Goal: Contribute content: Add original content to the website for others to see

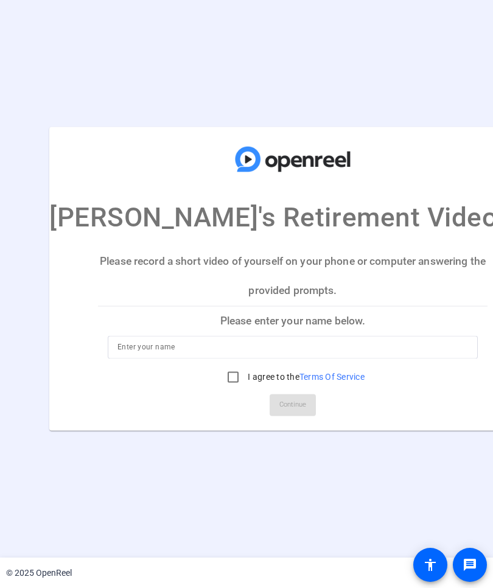
click at [350, 352] on input at bounding box center [292, 347] width 350 height 15
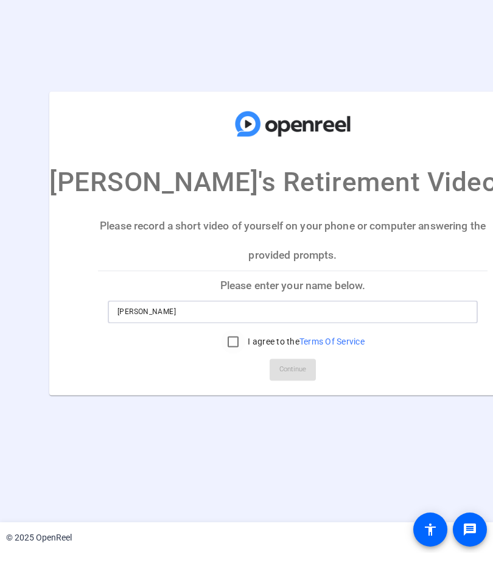
type input "[PERSON_NAME]"
click at [243, 363] on div at bounding box center [232, 377] width 29 height 29
checkbox input "true"
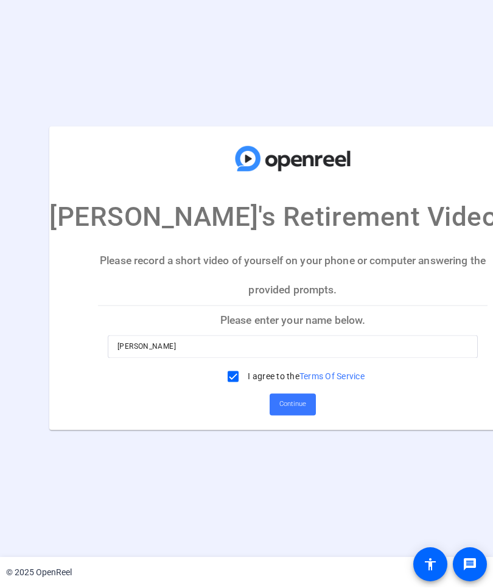
click at [301, 408] on span "Continue" at bounding box center [292, 405] width 27 height 18
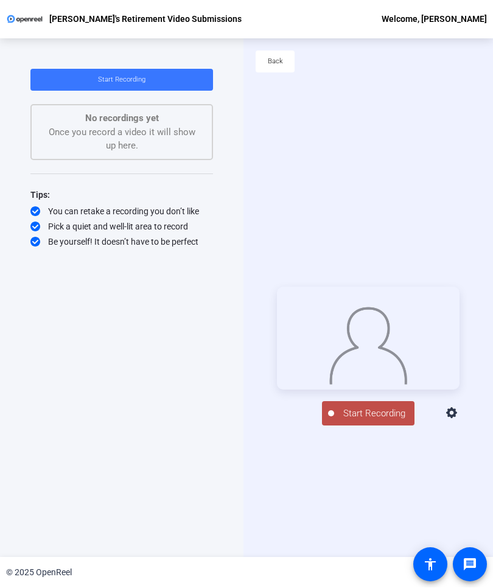
click at [406, 421] on span "Start Recording" at bounding box center [374, 414] width 80 height 14
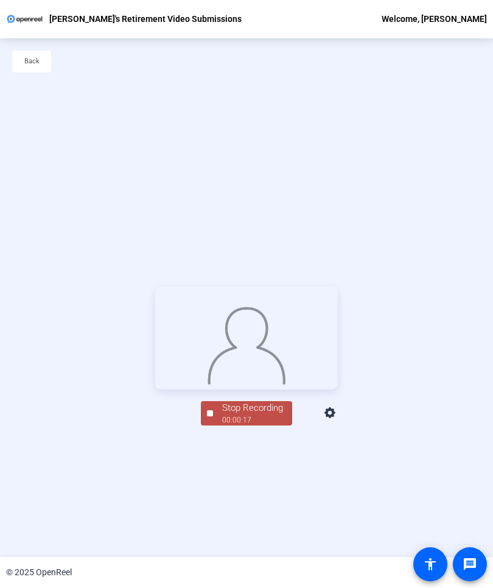
click at [284, 427] on span "Stop Recording 00:00:17" at bounding box center [252, 414] width 79 height 25
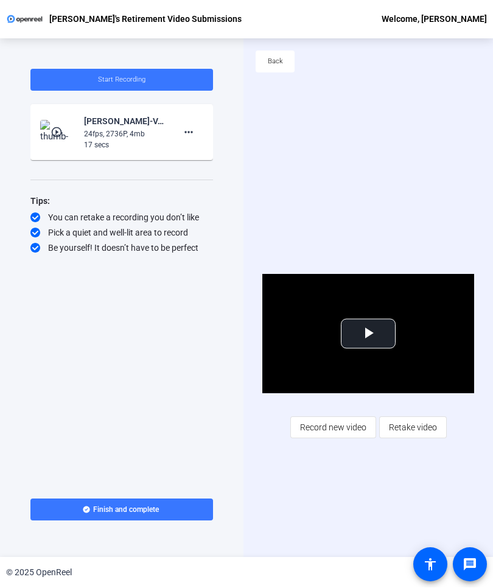
click at [79, 139] on div "play_circle_outline [PERSON_NAME]-VA OCC [PERSON_NAME]-s Retirement Video-[PERS…" at bounding box center [121, 132] width 163 height 37
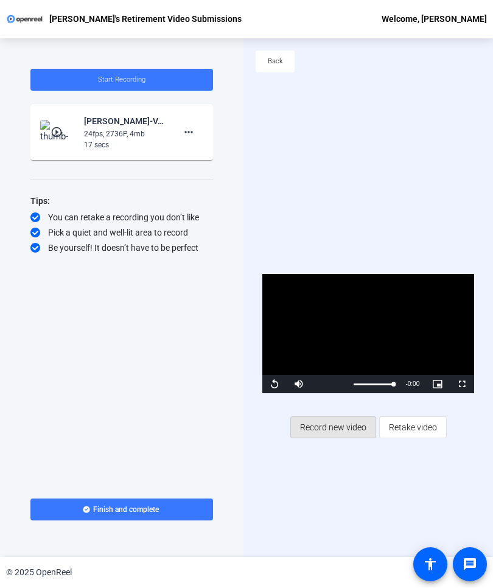
click at [355, 431] on span "Record new video" at bounding box center [333, 427] width 66 height 23
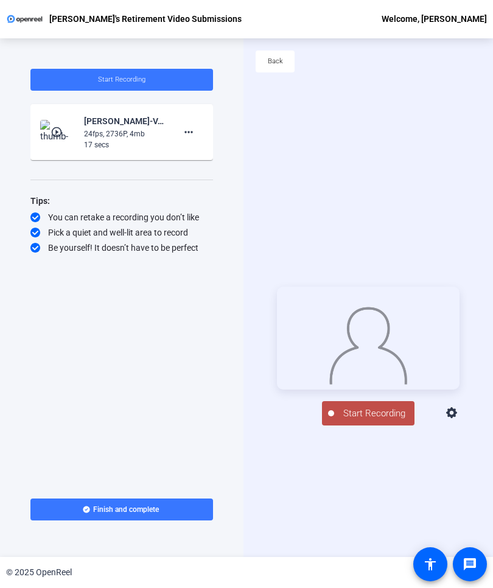
click at [392, 420] on span "Start Recording" at bounding box center [374, 414] width 80 height 14
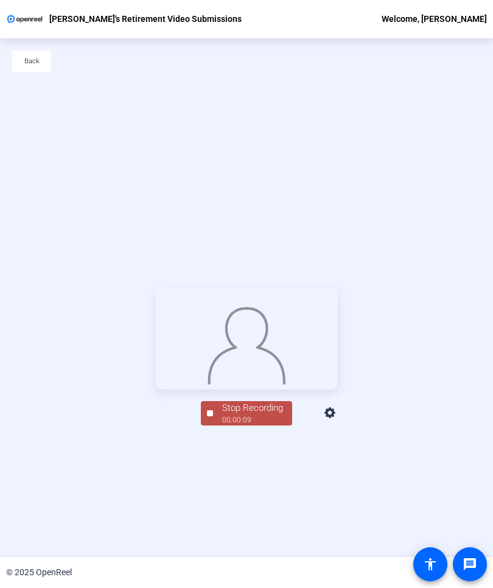
click at [284, 427] on span "Stop Recording 00:00:09" at bounding box center [252, 414] width 79 height 25
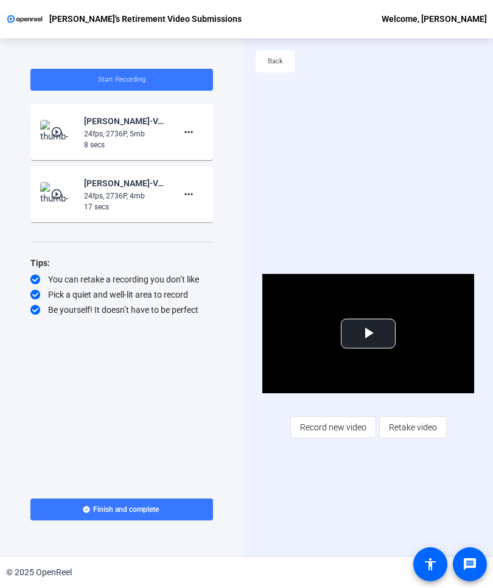
click at [198, 134] on span at bounding box center [188, 132] width 29 height 29
click at [225, 166] on span "Retake" at bounding box center [208, 173] width 49 height 15
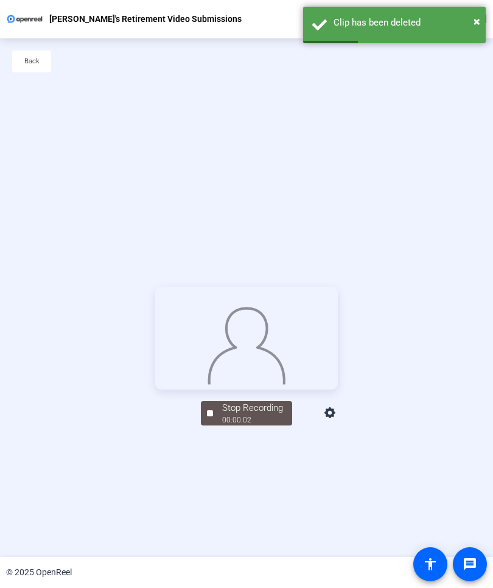
click at [45, 72] on span at bounding box center [31, 61] width 39 height 29
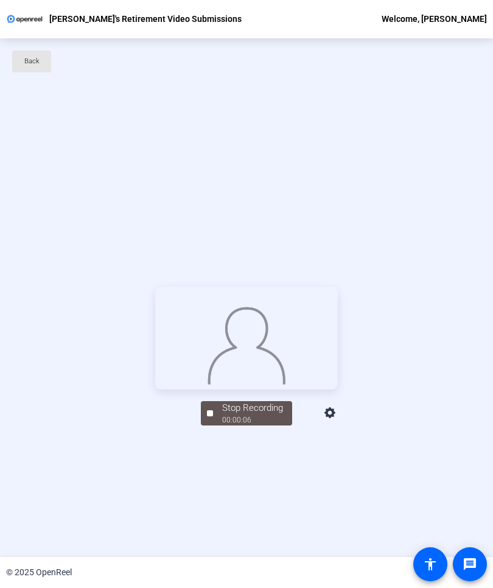
click at [45, 61] on span at bounding box center [31, 61] width 39 height 29
click at [35, 65] on span "Back" at bounding box center [31, 62] width 15 height 18
click at [277, 426] on div "00:00:11" at bounding box center [252, 420] width 61 height 11
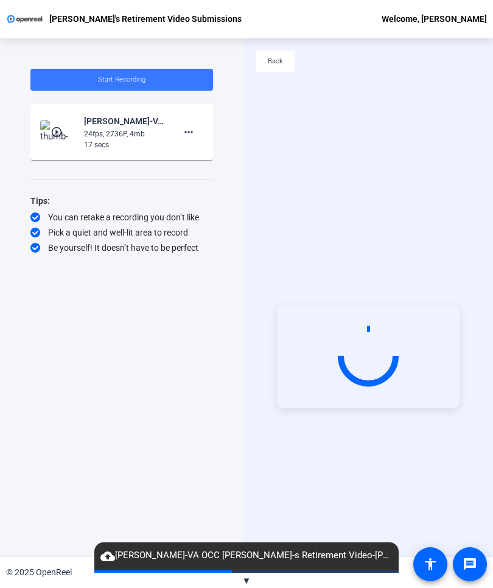
click at [189, 134] on mat-icon "more_horiz" at bounding box center [188, 132] width 15 height 15
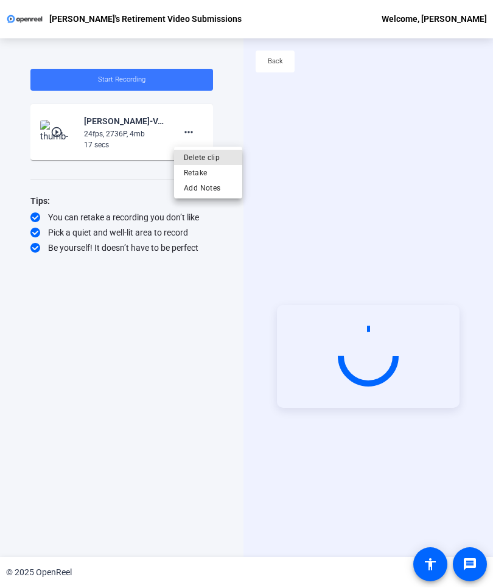
click at [224, 160] on span "Delete clip" at bounding box center [208, 158] width 49 height 15
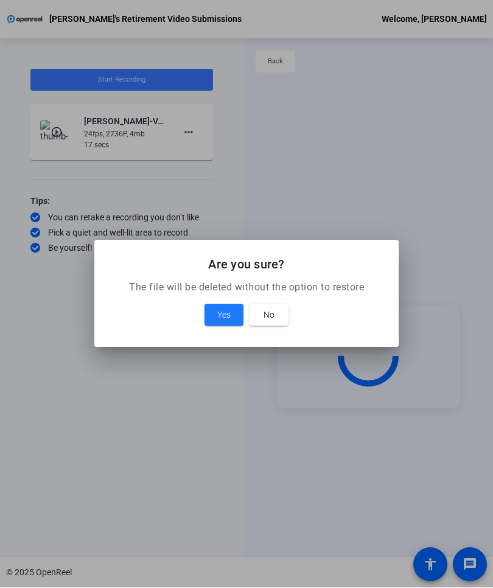
click at [231, 313] on span at bounding box center [223, 315] width 39 height 29
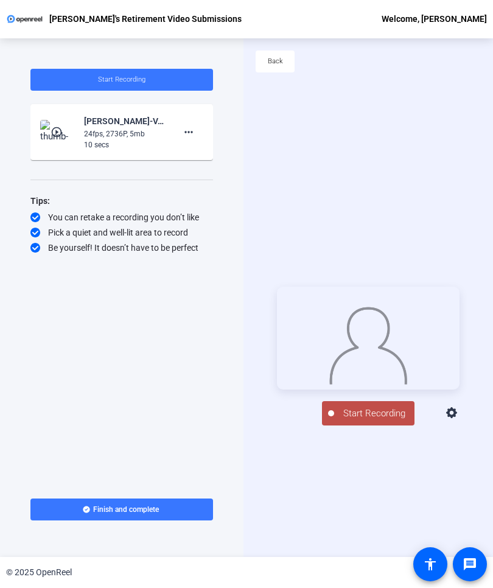
click at [380, 421] on span "Start Recording" at bounding box center [374, 414] width 80 height 14
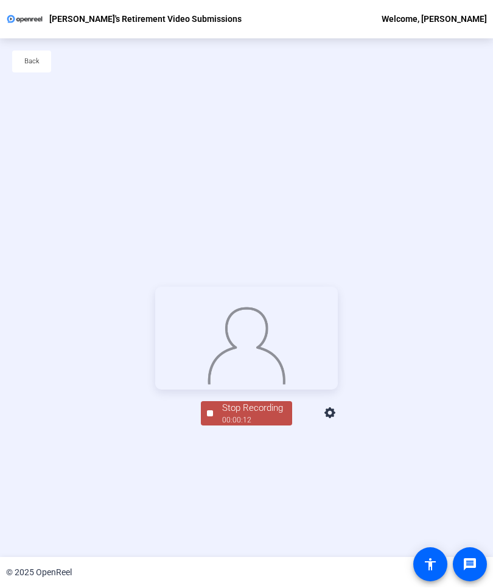
click at [277, 426] on div "00:00:12" at bounding box center [252, 420] width 61 height 11
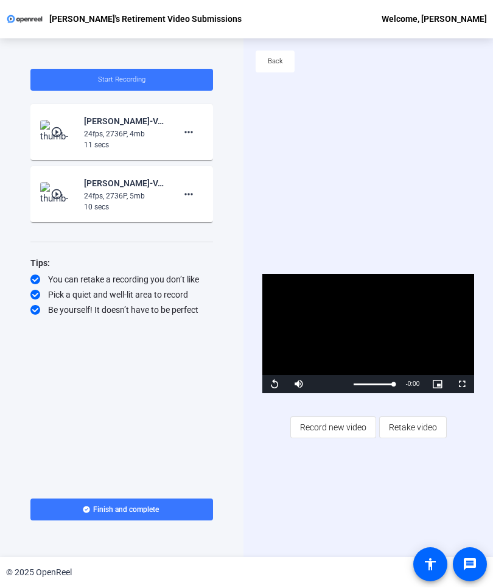
click at [184, 145] on span at bounding box center [188, 132] width 29 height 29
click at [189, 172] on span "Retake" at bounding box center [208, 173] width 49 height 15
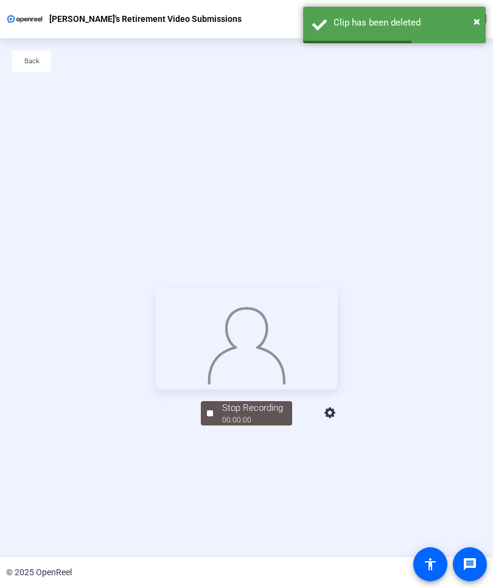
click at [176, 145] on div "Stop Recording 00:00:00 person Hide Overlay flip Flip Camera" at bounding box center [246, 356] width 493 height 518
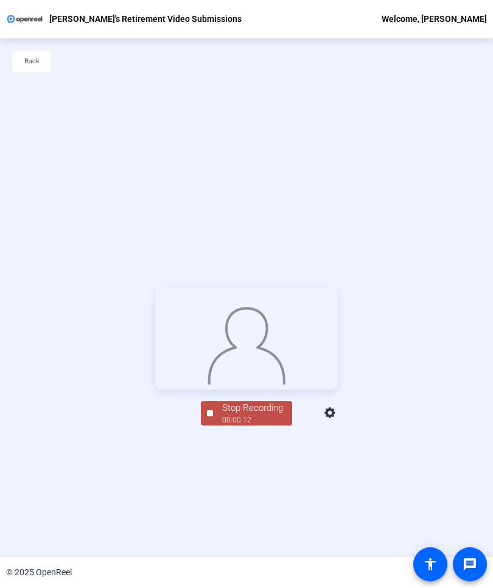
click at [271, 426] on div "00:00:12" at bounding box center [252, 420] width 61 height 11
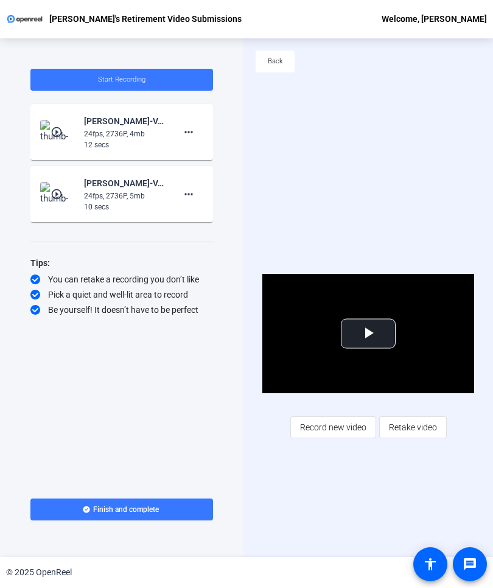
click at [355, 433] on span "Record new video" at bounding box center [333, 427] width 66 height 23
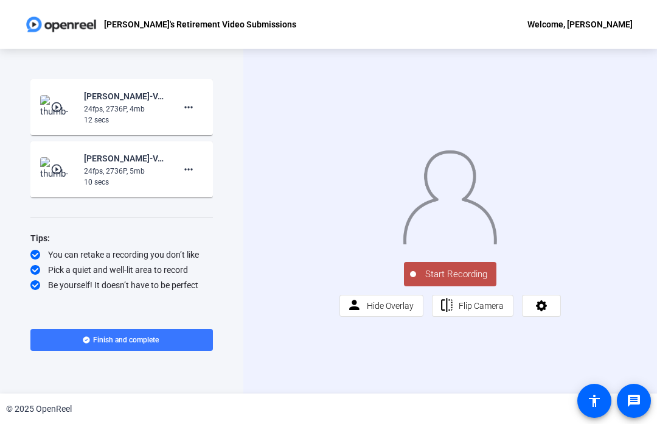
click at [479, 281] on span "Start Recording" at bounding box center [456, 274] width 80 height 14
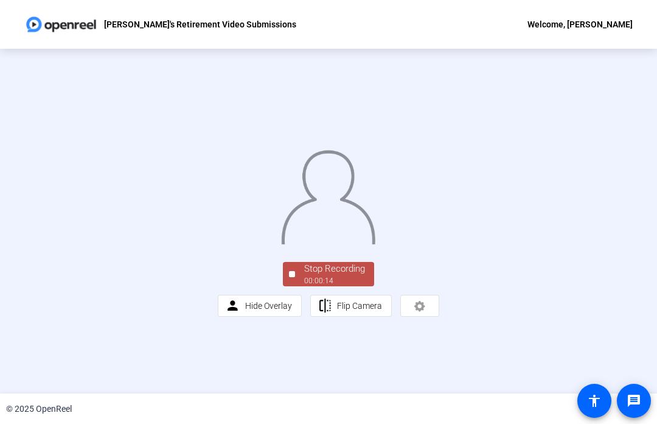
click at [379, 316] on div "Stop Recording 00:00:14 person Hide Overlay flip Flip Camera" at bounding box center [328, 287] width 221 height 57
click at [382, 316] on div "Stop Recording 00:00:15 person Hide Overlay flip Flip Camera" at bounding box center [328, 287] width 221 height 57
click at [367, 287] on span "Stop Recording 00:00:15" at bounding box center [334, 274] width 79 height 25
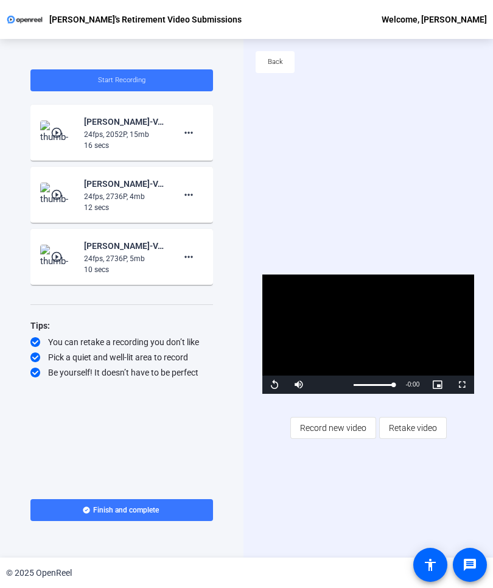
click at [197, 131] on span at bounding box center [188, 132] width 29 height 29
click at [228, 159] on span "Delete clip" at bounding box center [208, 158] width 49 height 15
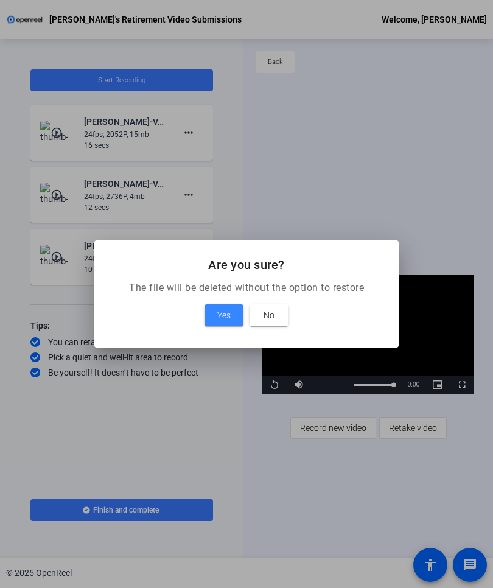
click at [229, 315] on span "Yes" at bounding box center [223, 315] width 13 height 15
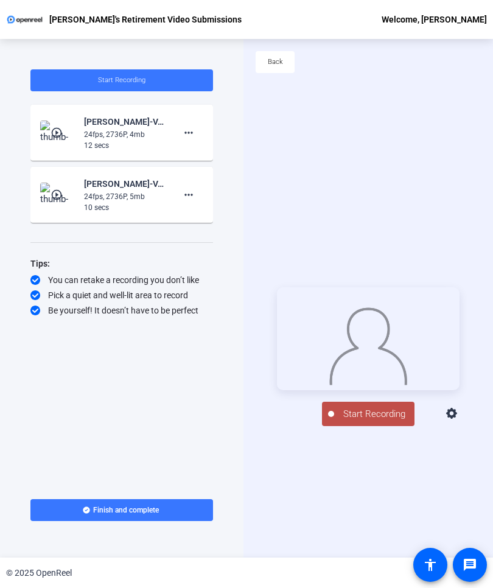
click at [197, 136] on span at bounding box center [188, 132] width 29 height 29
click at [225, 158] on span "Delete clip" at bounding box center [208, 158] width 49 height 15
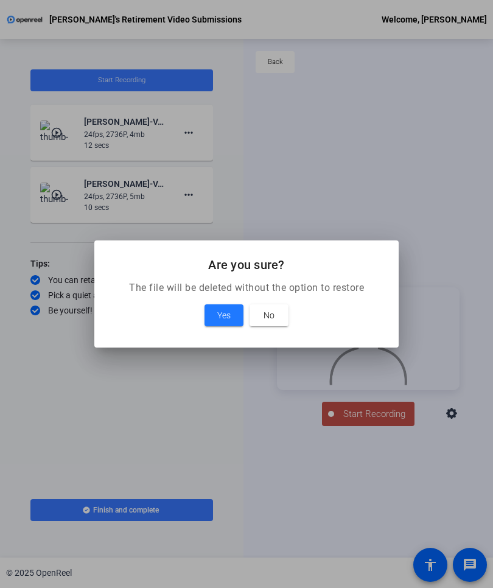
click at [228, 327] on span at bounding box center [223, 315] width 39 height 29
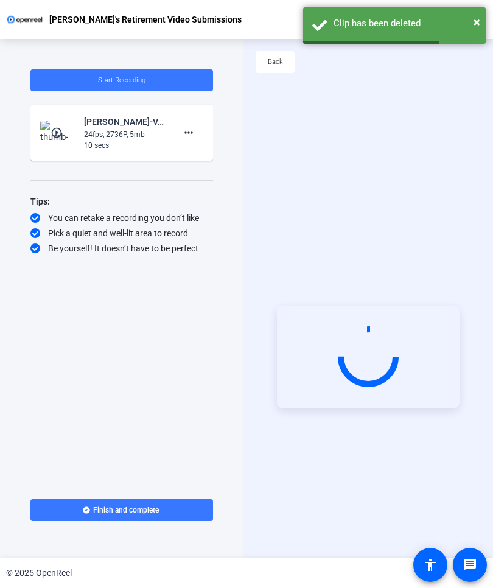
click at [193, 134] on mat-icon "more_horiz" at bounding box center [188, 132] width 15 height 15
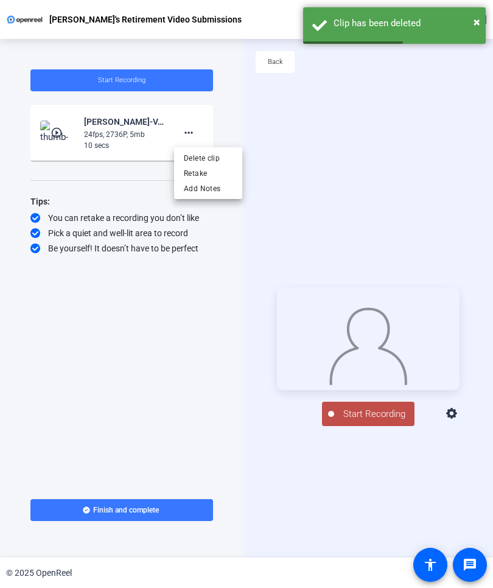
click at [231, 159] on span "Delete clip" at bounding box center [208, 158] width 49 height 15
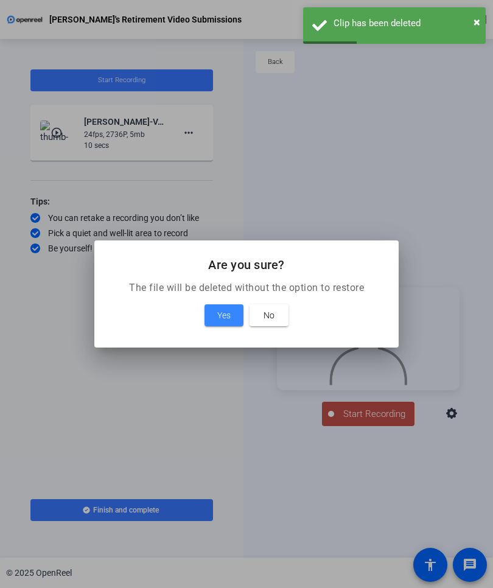
click at [229, 326] on span at bounding box center [223, 315] width 39 height 29
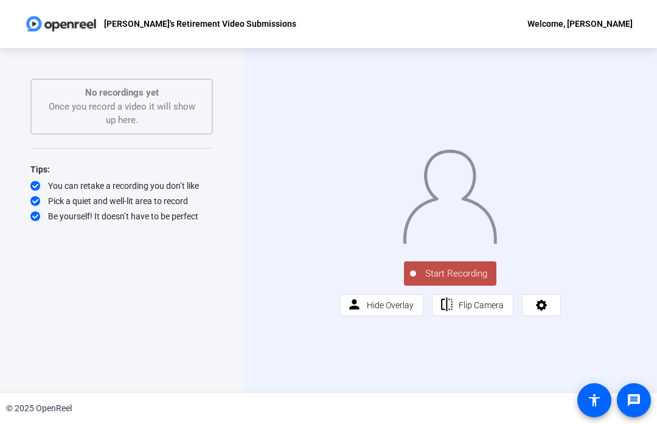
click at [487, 281] on span "Start Recording" at bounding box center [456, 274] width 80 height 14
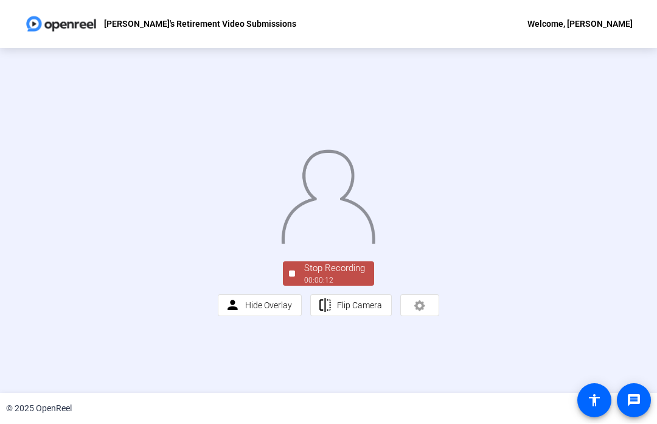
click at [372, 287] on span "Stop Recording 00:00:12" at bounding box center [334, 274] width 79 height 25
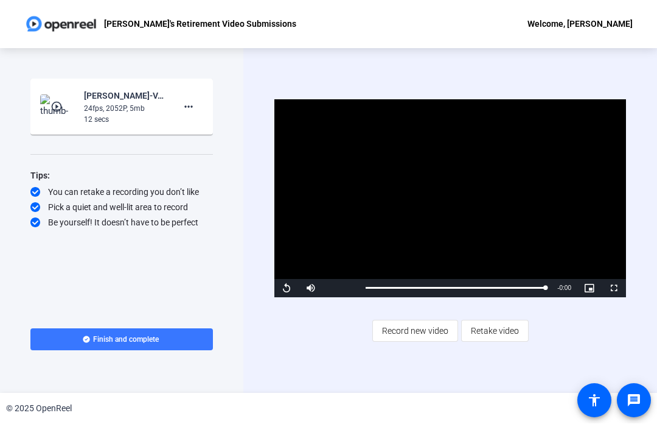
click at [189, 112] on mat-icon "more_horiz" at bounding box center [188, 107] width 15 height 15
click at [221, 138] on span "Delete clip" at bounding box center [208, 132] width 49 height 15
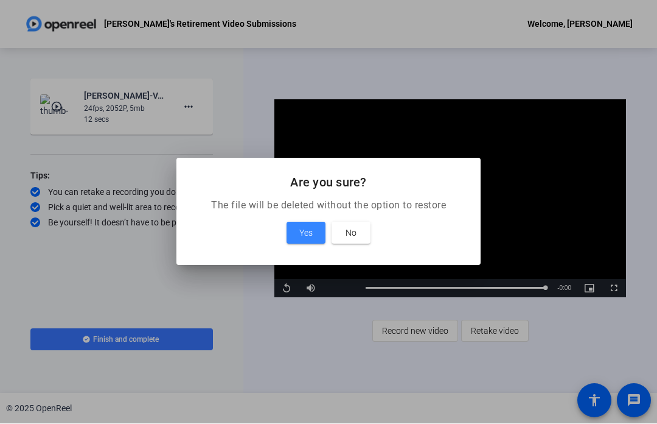
click at [319, 238] on span at bounding box center [306, 232] width 39 height 29
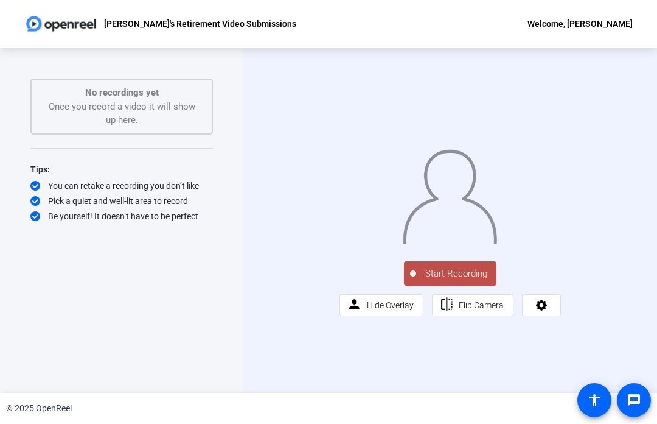
click at [492, 309] on div "Start Recording person Hide Overlay flip Flip Camera" at bounding box center [450, 287] width 221 height 57
click at [490, 281] on span "Start Recording" at bounding box center [456, 274] width 80 height 14
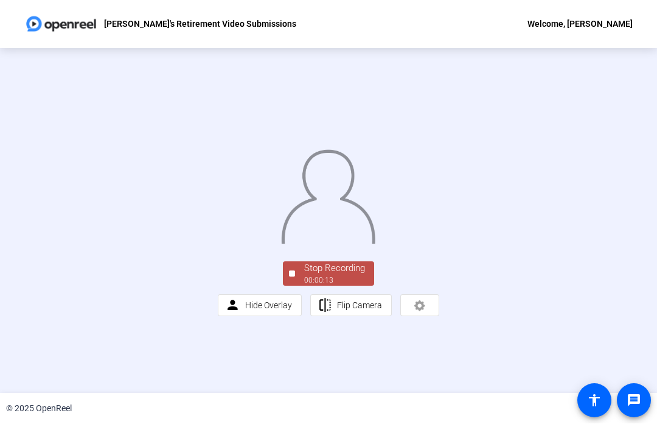
click at [355, 276] on div "Stop Recording" at bounding box center [334, 269] width 61 height 14
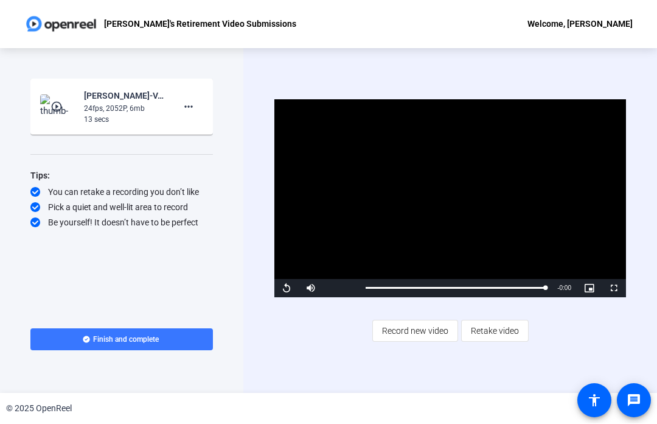
click at [184, 119] on span at bounding box center [188, 106] width 29 height 29
click at [185, 147] on span "Retake" at bounding box center [208, 148] width 49 height 15
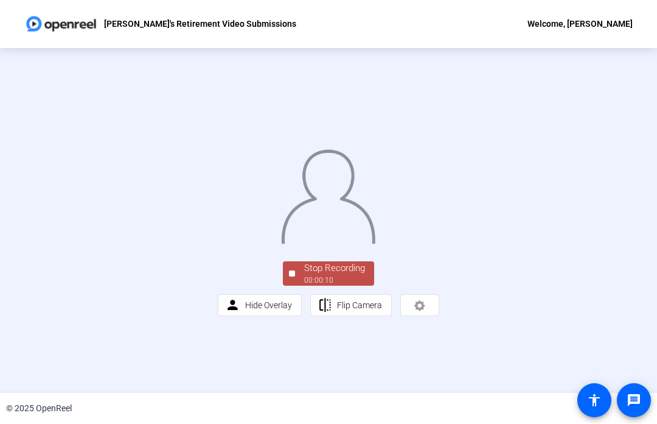
click at [363, 276] on div "Stop Recording" at bounding box center [334, 269] width 61 height 14
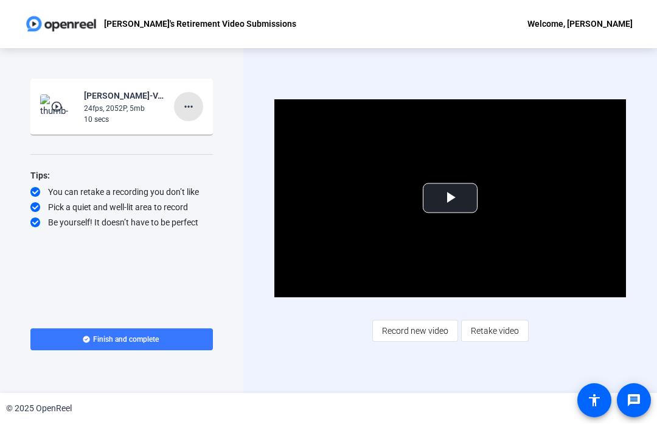
click at [183, 116] on span at bounding box center [188, 106] width 29 height 29
click at [180, 138] on button "Delete clip" at bounding box center [208, 132] width 68 height 15
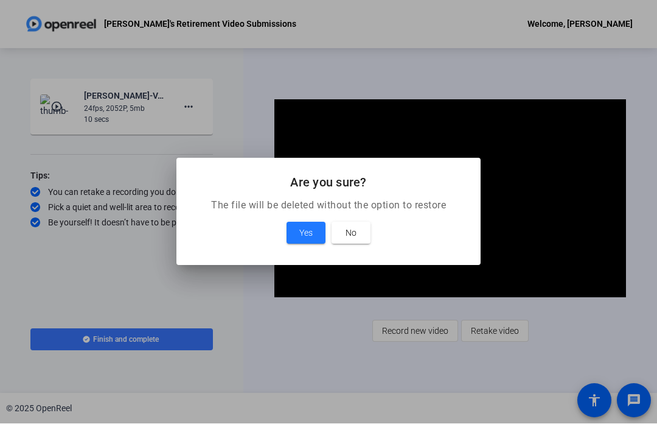
click at [312, 236] on span "Yes" at bounding box center [305, 233] width 13 height 15
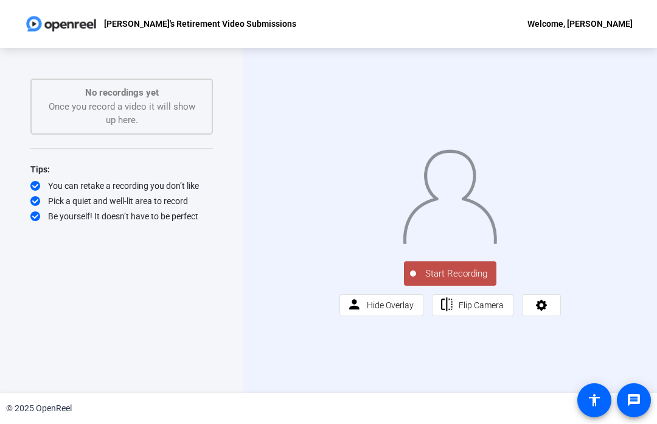
click at [477, 281] on span "Start Recording" at bounding box center [456, 274] width 80 height 14
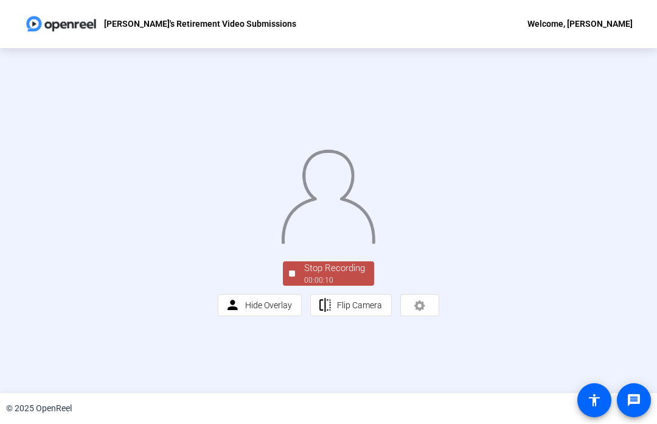
click at [360, 286] on div "00:00:10" at bounding box center [334, 280] width 61 height 11
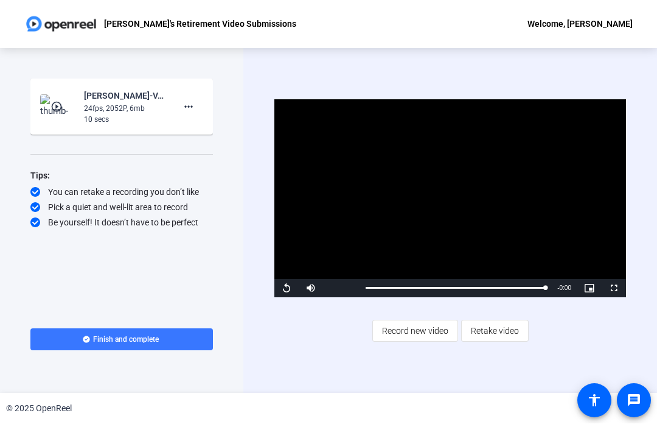
click at [202, 112] on span at bounding box center [188, 106] width 29 height 29
click at [223, 135] on span "Delete clip" at bounding box center [208, 132] width 49 height 15
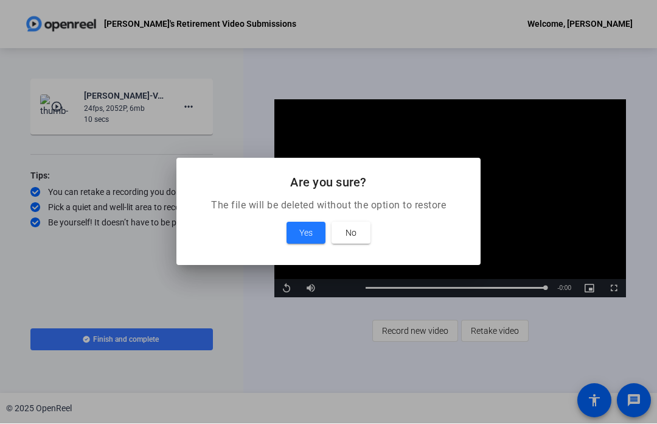
click at [322, 234] on span at bounding box center [306, 232] width 39 height 29
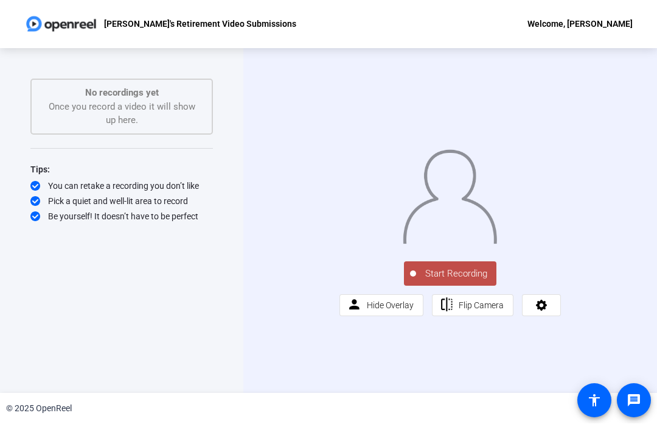
click at [482, 281] on span "Start Recording" at bounding box center [456, 274] width 80 height 14
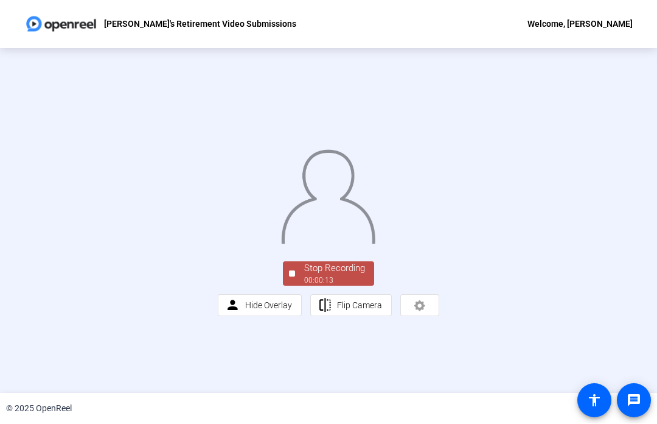
click at [363, 286] on div "00:00:13" at bounding box center [334, 280] width 61 height 11
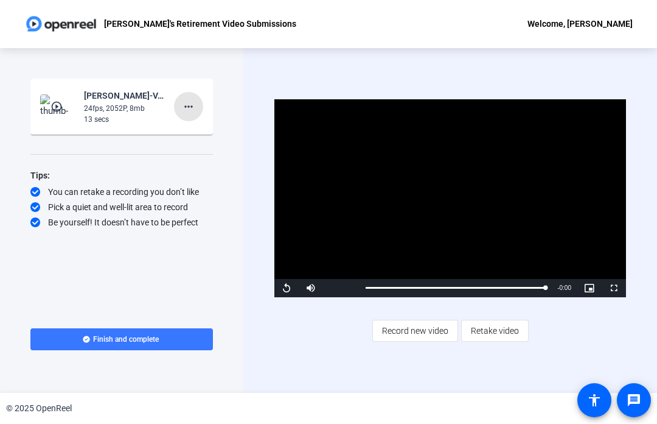
click at [185, 116] on span at bounding box center [188, 106] width 29 height 29
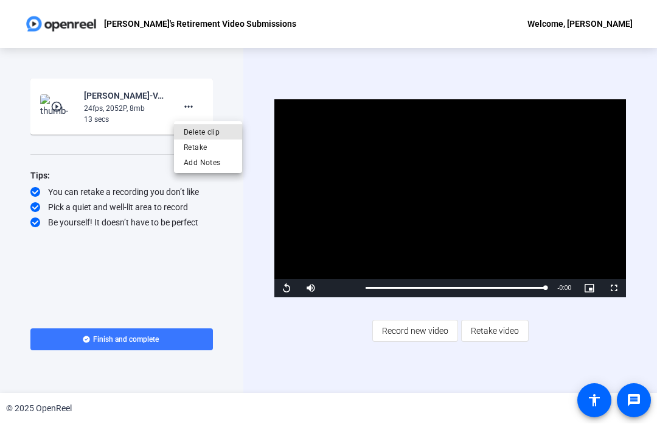
click at [183, 136] on button "Delete clip" at bounding box center [208, 132] width 68 height 15
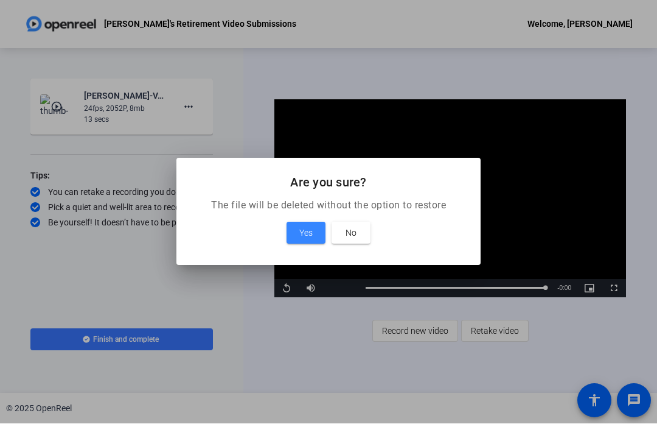
click at [311, 234] on span "Yes" at bounding box center [305, 233] width 13 height 15
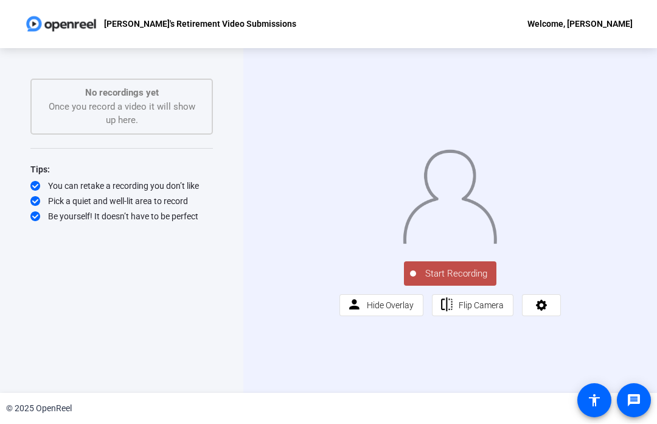
click at [473, 281] on span "Start Recording" at bounding box center [456, 274] width 80 height 14
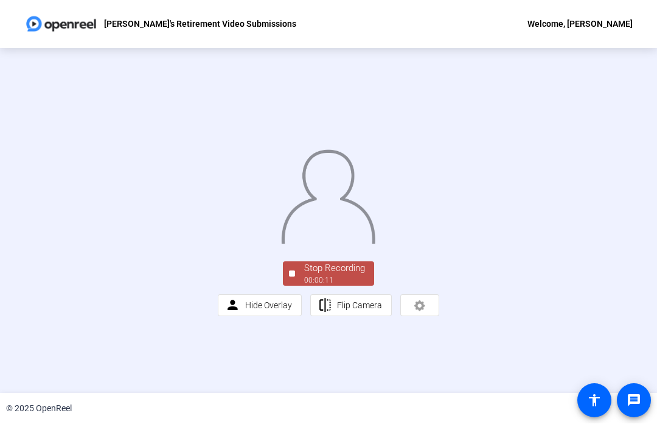
click at [358, 286] on div "00:00:11" at bounding box center [334, 280] width 61 height 11
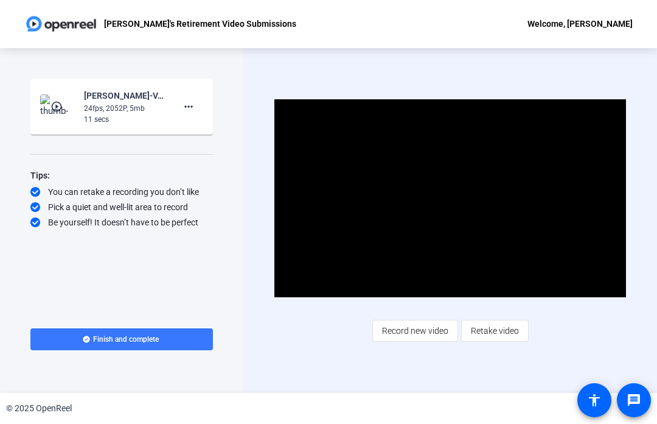
click at [185, 119] on span at bounding box center [188, 106] width 29 height 29
click at [179, 136] on button "Delete clip" at bounding box center [208, 132] width 68 height 15
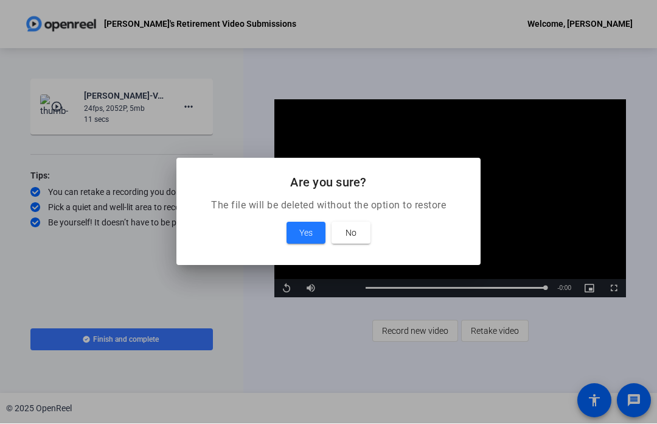
click at [276, 242] on div "Yes No" at bounding box center [328, 233] width 275 height 22
click at [288, 239] on span at bounding box center [306, 232] width 39 height 29
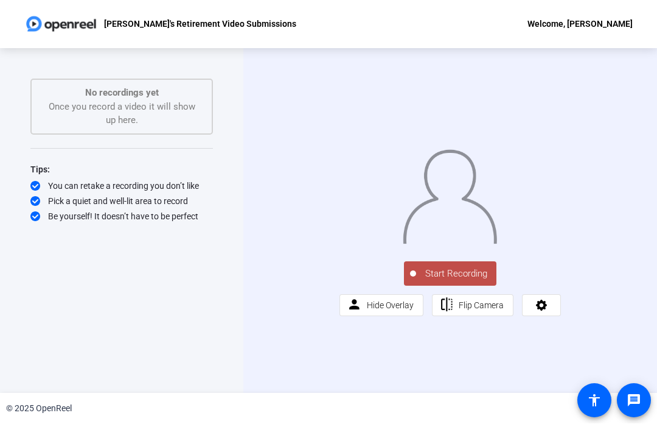
click at [473, 281] on span "Start Recording" at bounding box center [456, 274] width 80 height 14
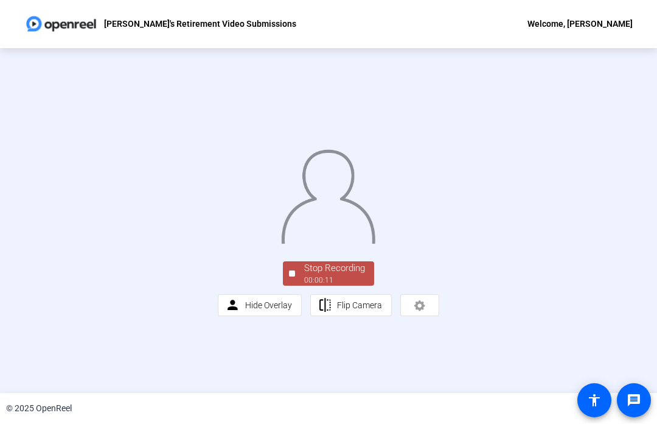
click at [364, 276] on div "Stop Recording" at bounding box center [334, 269] width 61 height 14
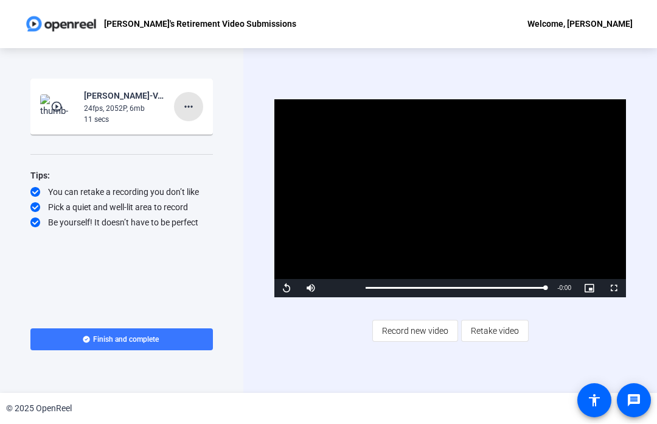
click at [189, 111] on mat-icon "more_horiz" at bounding box center [188, 107] width 15 height 15
click at [189, 137] on span "Delete clip" at bounding box center [208, 132] width 49 height 15
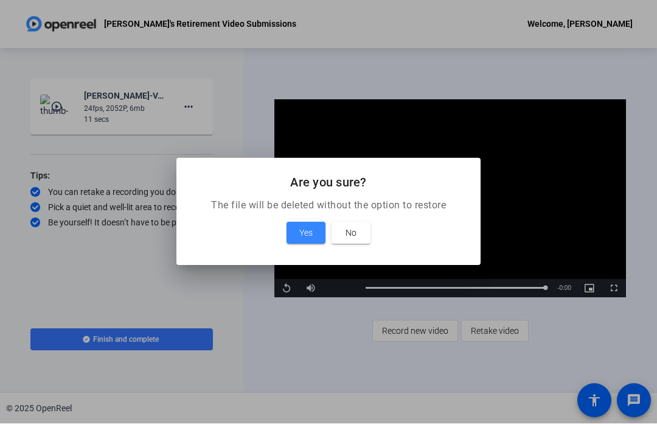
click at [290, 245] on span at bounding box center [306, 232] width 39 height 29
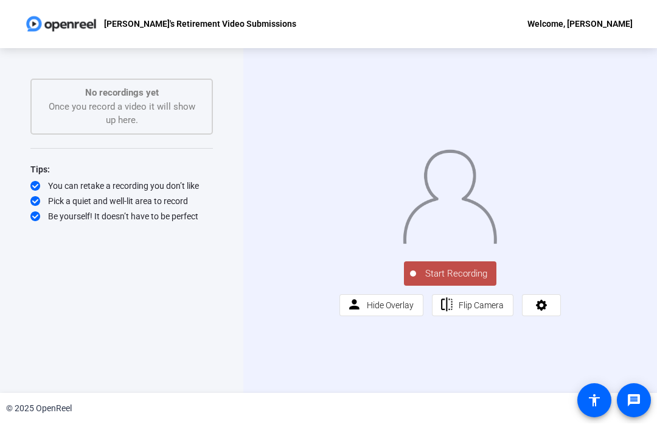
click at [480, 281] on span "Start Recording" at bounding box center [456, 274] width 80 height 14
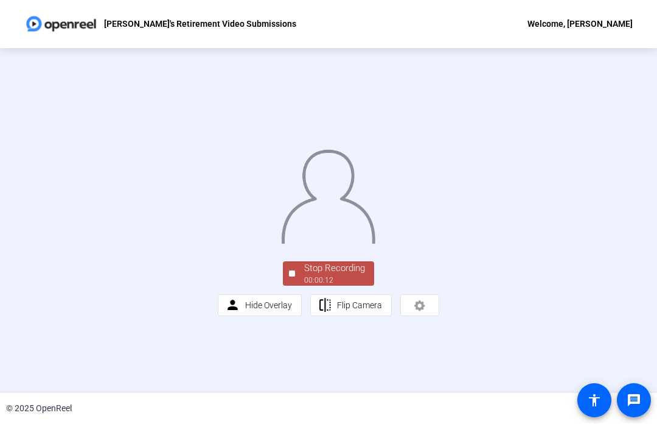
click at [360, 286] on div "00:00:12" at bounding box center [334, 280] width 61 height 11
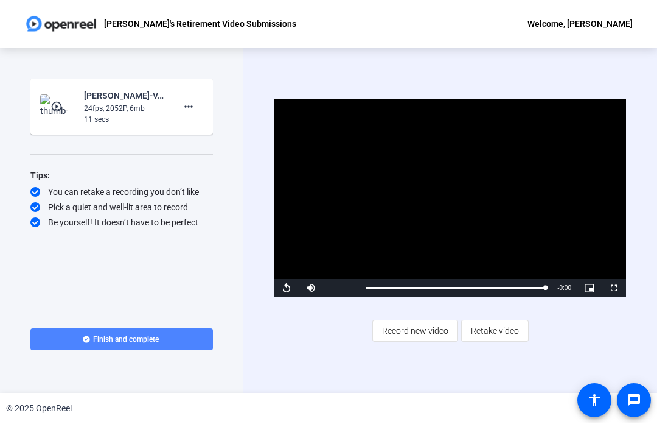
click at [71, 335] on span at bounding box center [121, 339] width 183 height 29
